Goal: Transaction & Acquisition: Purchase product/service

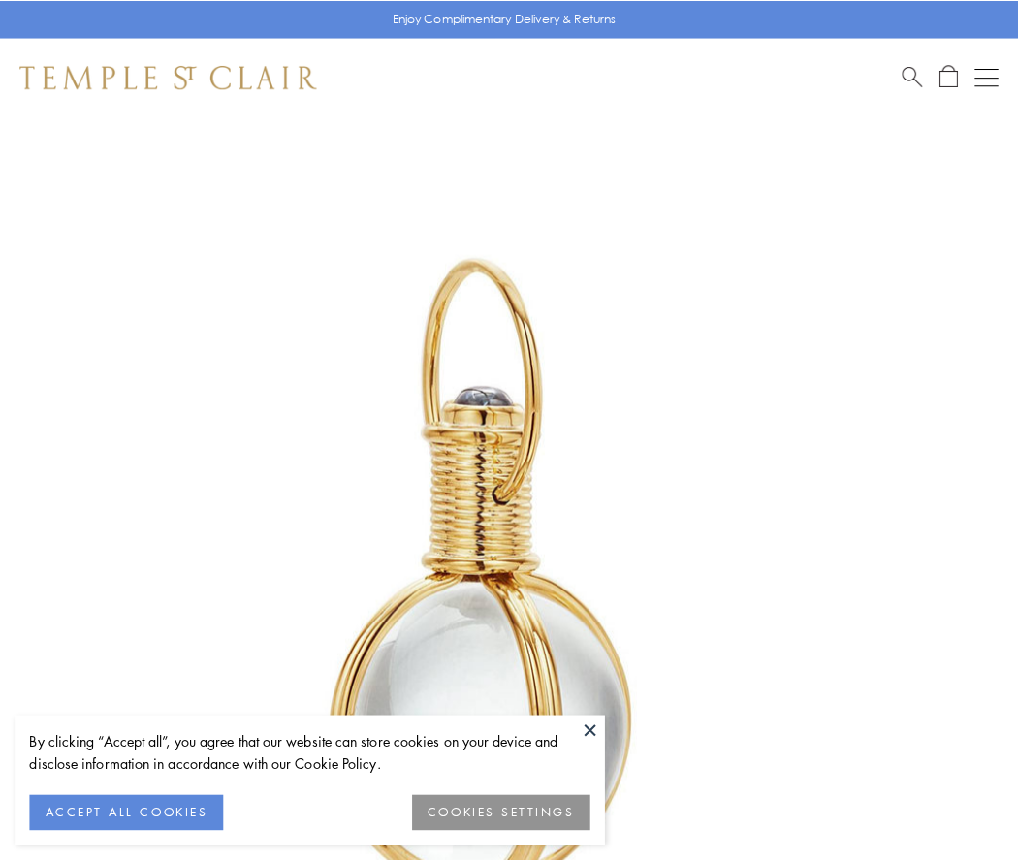
scroll to position [506, 0]
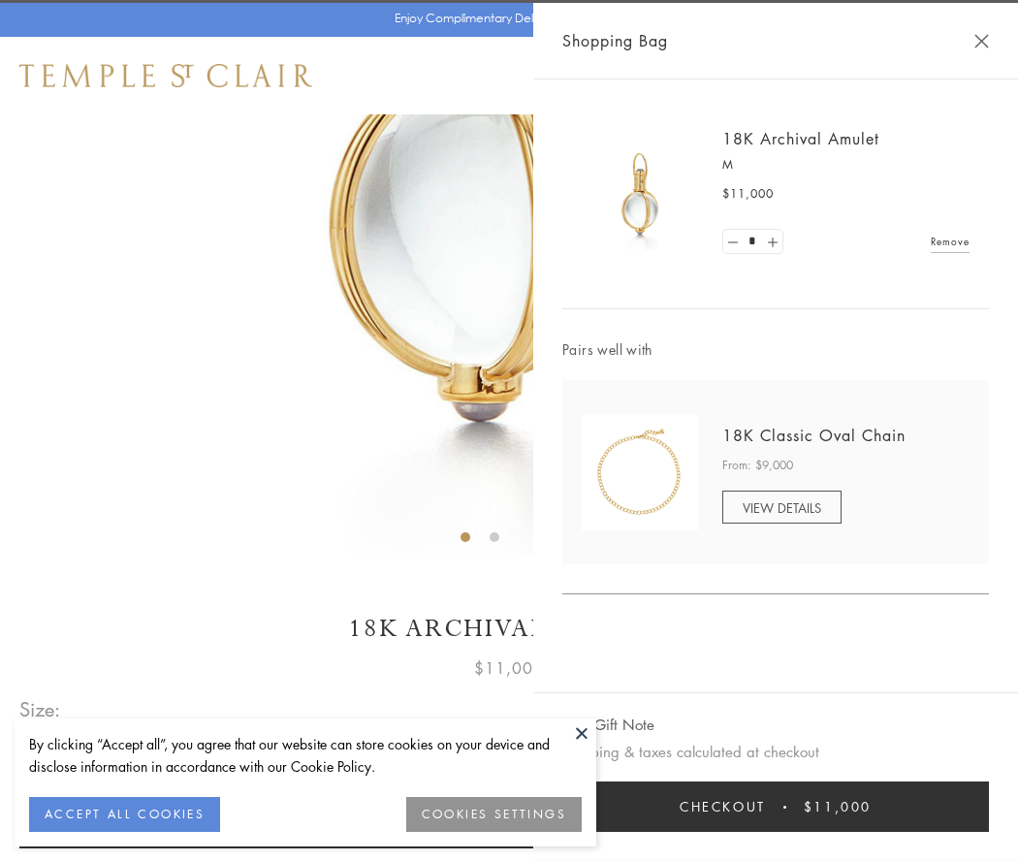
click at [776, 807] on button "Checkout $11,000" at bounding box center [775, 806] width 427 height 50
